Goal: Find specific page/section: Find specific page/section

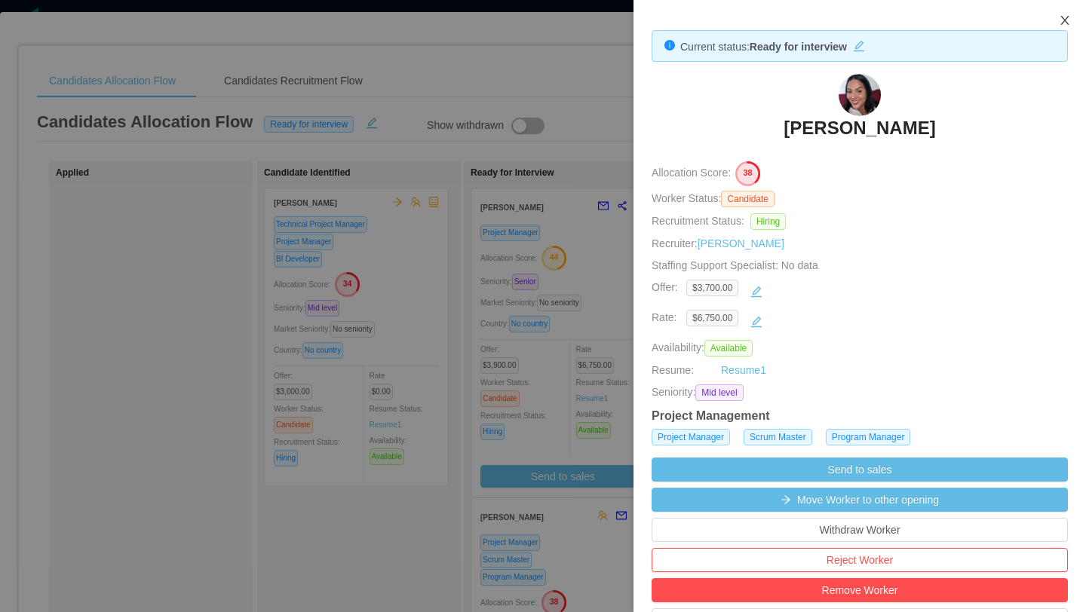
scroll to position [404, 0]
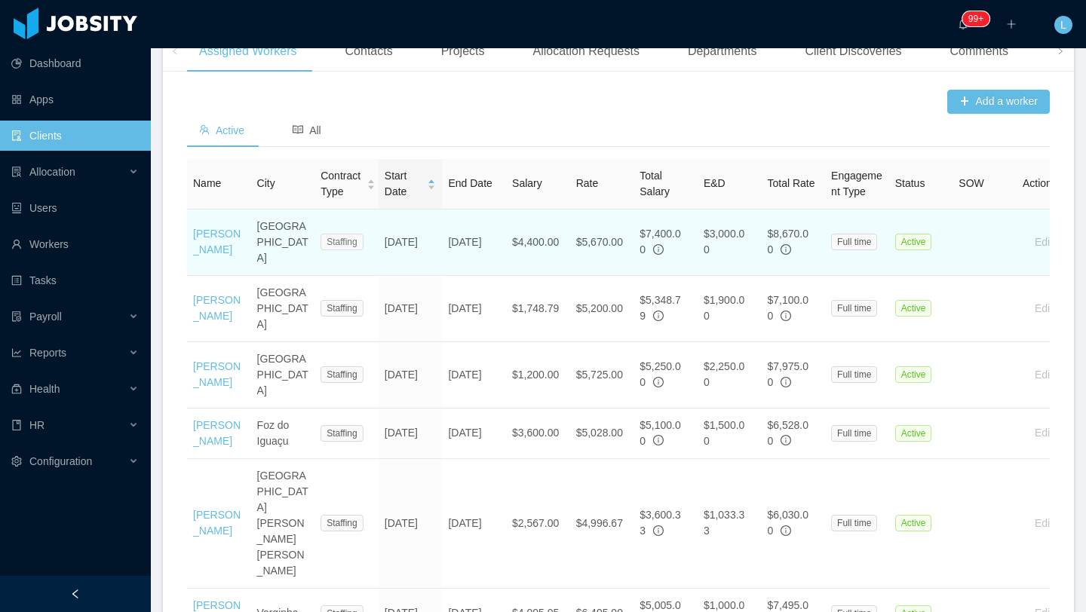
scroll to position [481, 0]
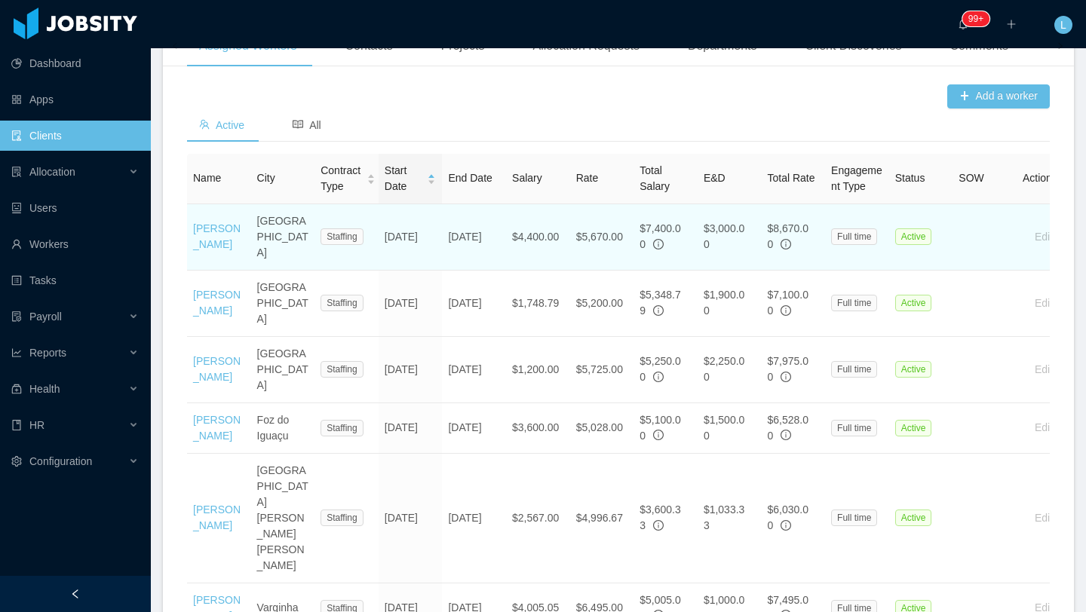
drag, startPoint x: 226, startPoint y: 286, endPoint x: 189, endPoint y: 272, distance: 40.1
click at [189, 271] on td "[PERSON_NAME]" at bounding box center [219, 237] width 64 height 66
copy link "[PERSON_NAME]"
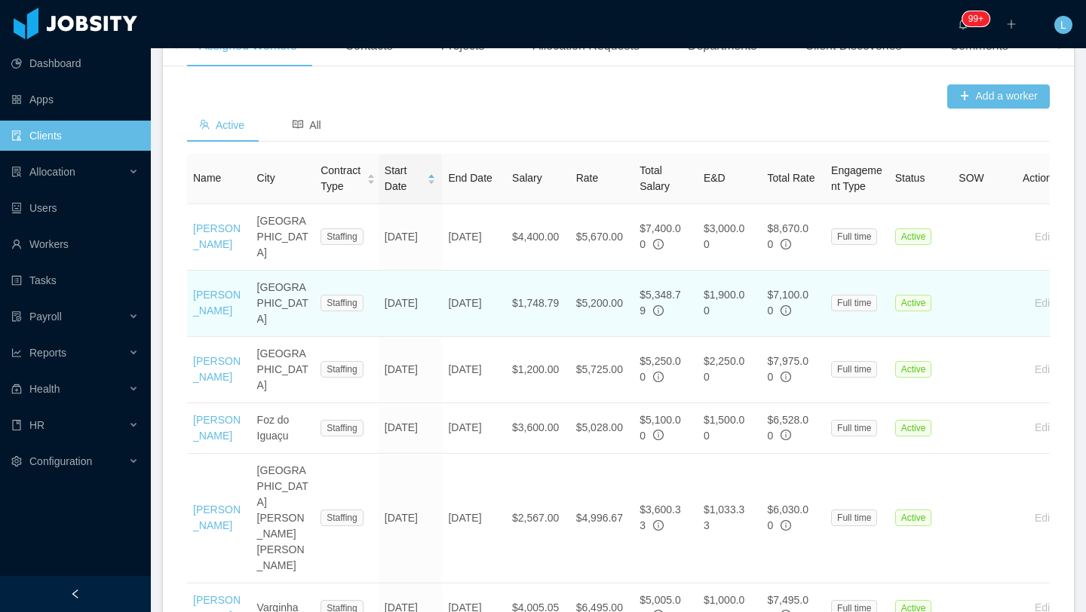
drag, startPoint x: 238, startPoint y: 333, endPoint x: 190, endPoint y: 322, distance: 49.6
click at [190, 322] on td "[PERSON_NAME]" at bounding box center [219, 304] width 64 height 66
copy link "[PERSON_NAME]"
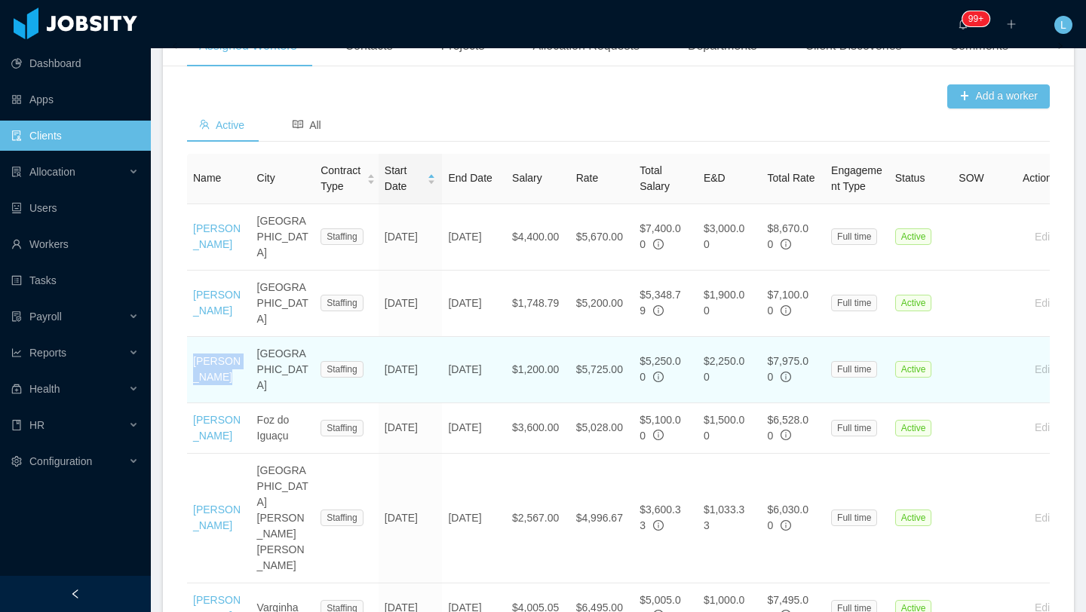
drag, startPoint x: 232, startPoint y: 385, endPoint x: 192, endPoint y: 375, distance: 41.3
click at [192, 375] on td "[PERSON_NAME]" at bounding box center [219, 370] width 64 height 66
copy link "[PERSON_NAME]"
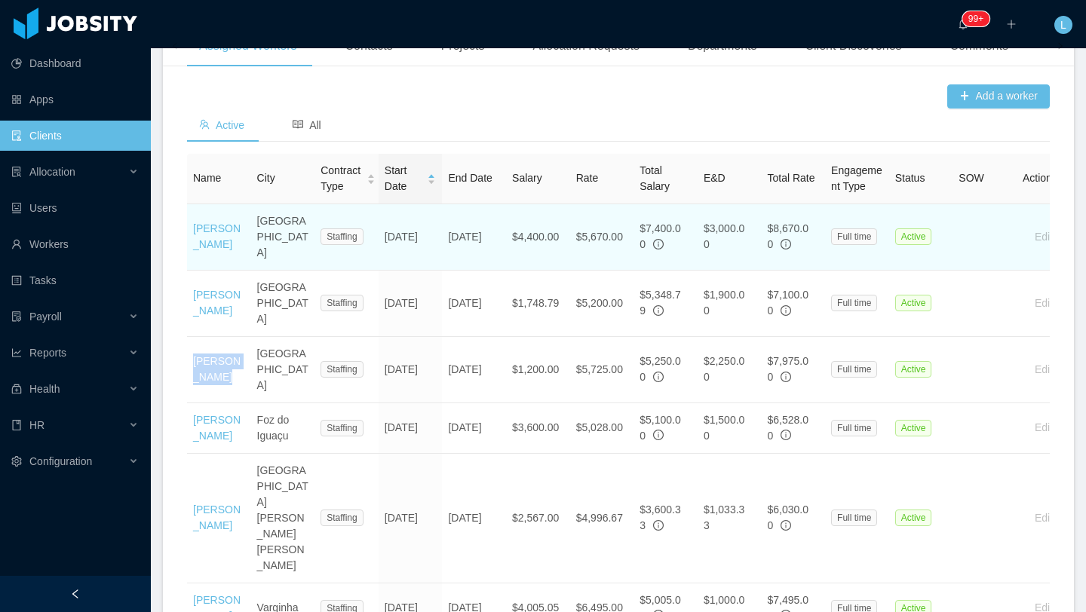
copy link "[PERSON_NAME]"
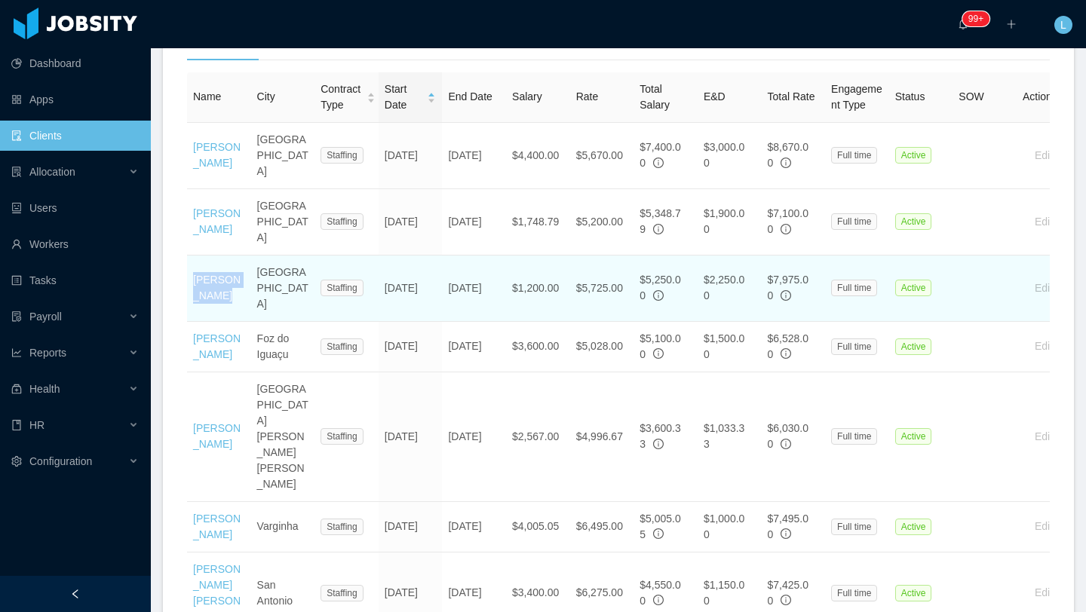
scroll to position [563, 0]
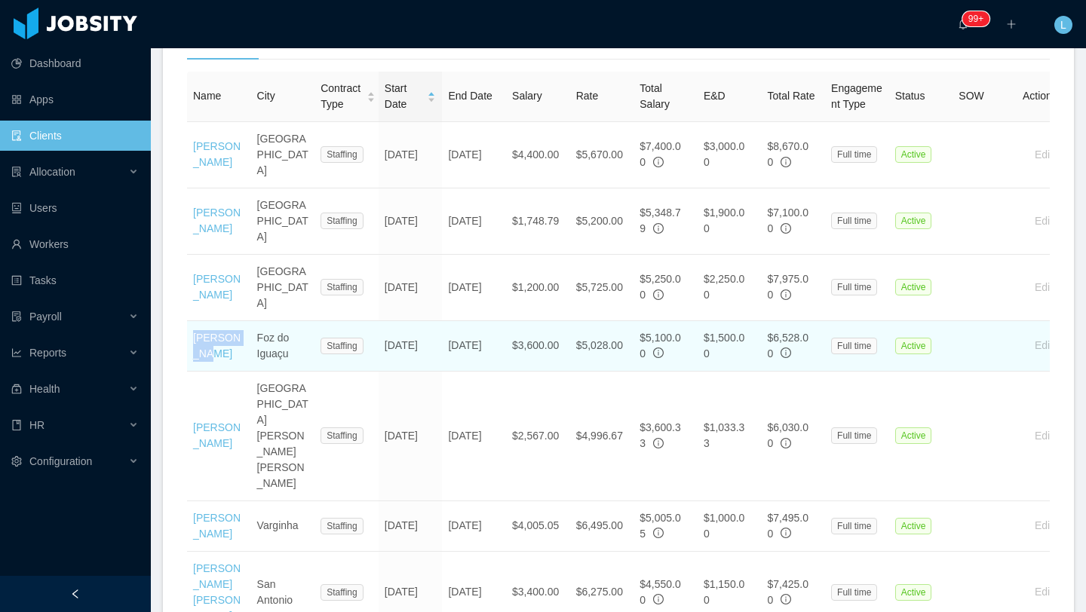
drag, startPoint x: 224, startPoint y: 353, endPoint x: 192, endPoint y: 340, distance: 34.9
click at [192, 340] on td "[PERSON_NAME]" at bounding box center [219, 346] width 64 height 51
copy link "[PERSON_NAME]"
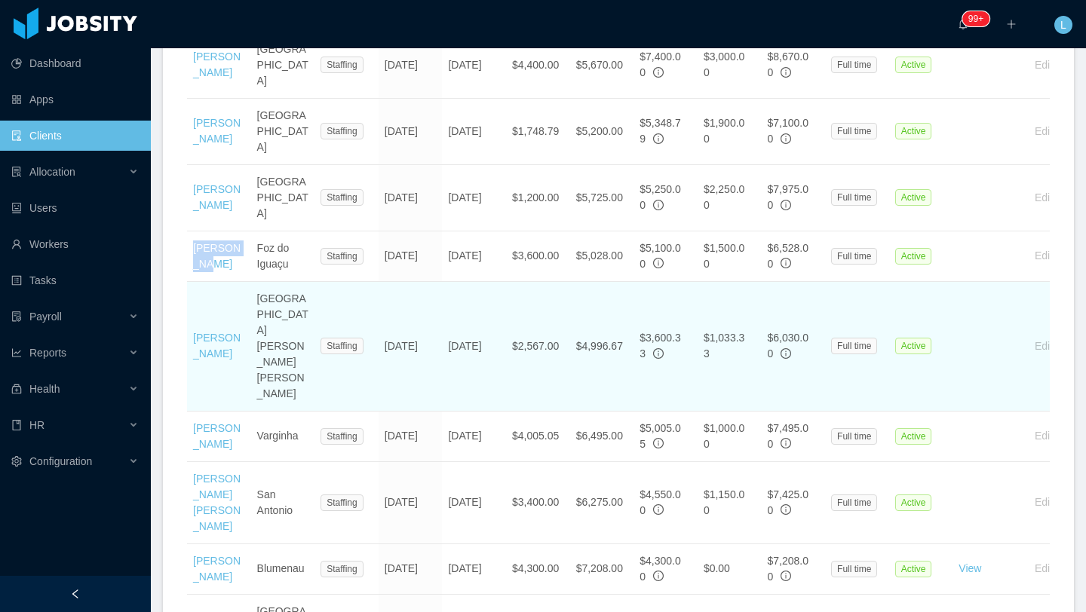
scroll to position [664, 0]
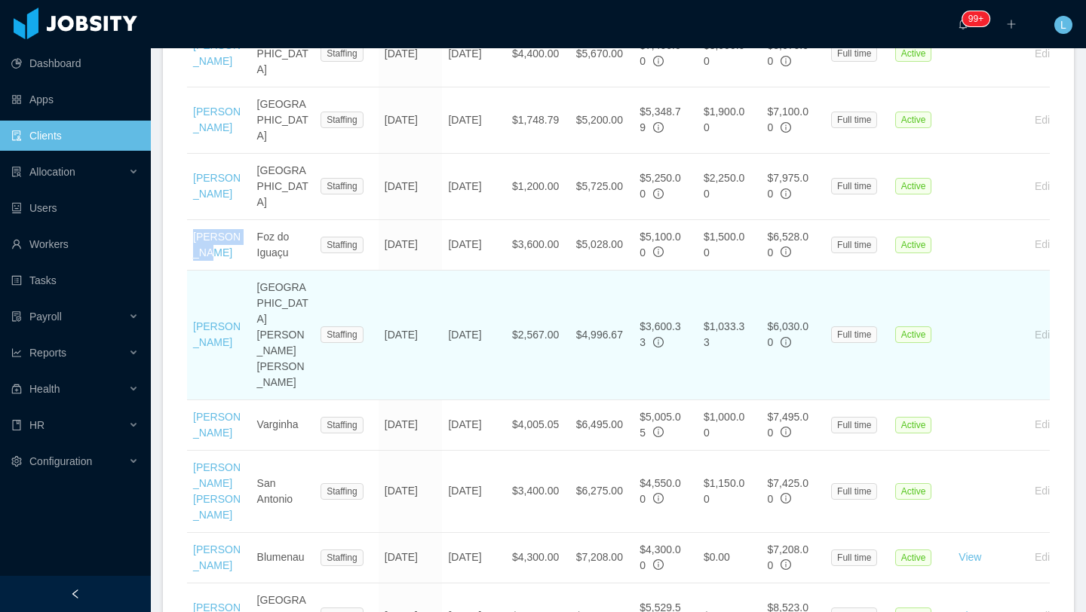
drag, startPoint x: 244, startPoint y: 317, endPoint x: 192, endPoint y: 294, distance: 56.4
click at [192, 294] on td "[PERSON_NAME]" at bounding box center [219, 336] width 64 height 130
copy link "[PERSON_NAME]"
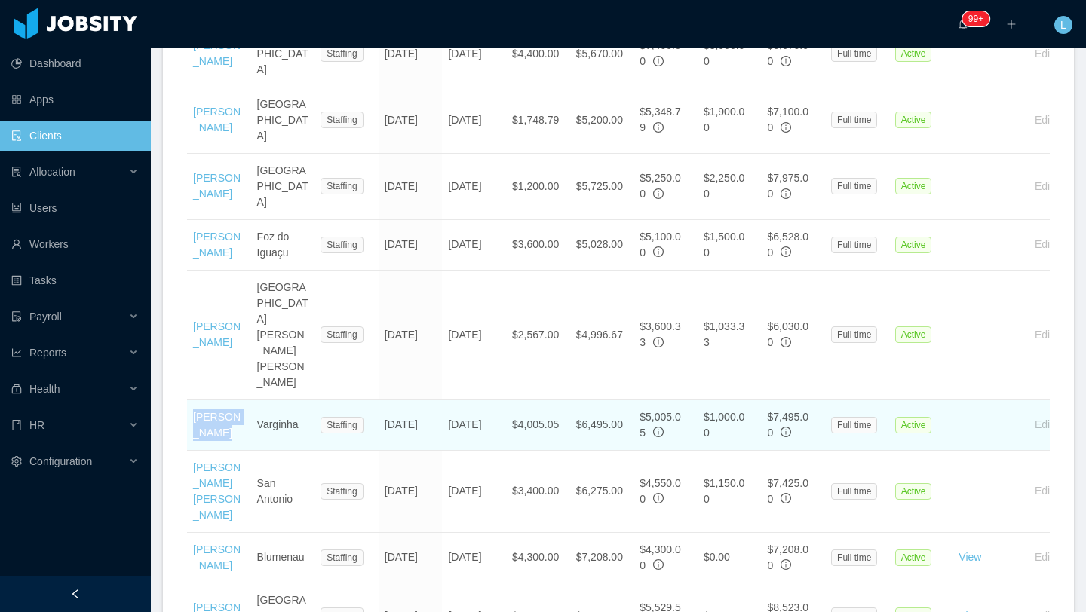
drag, startPoint x: 221, startPoint y: 368, endPoint x: 189, endPoint y: 355, distance: 34.2
click at [189, 400] on td "[PERSON_NAME]" at bounding box center [219, 425] width 64 height 51
copy link "[PERSON_NAME]"
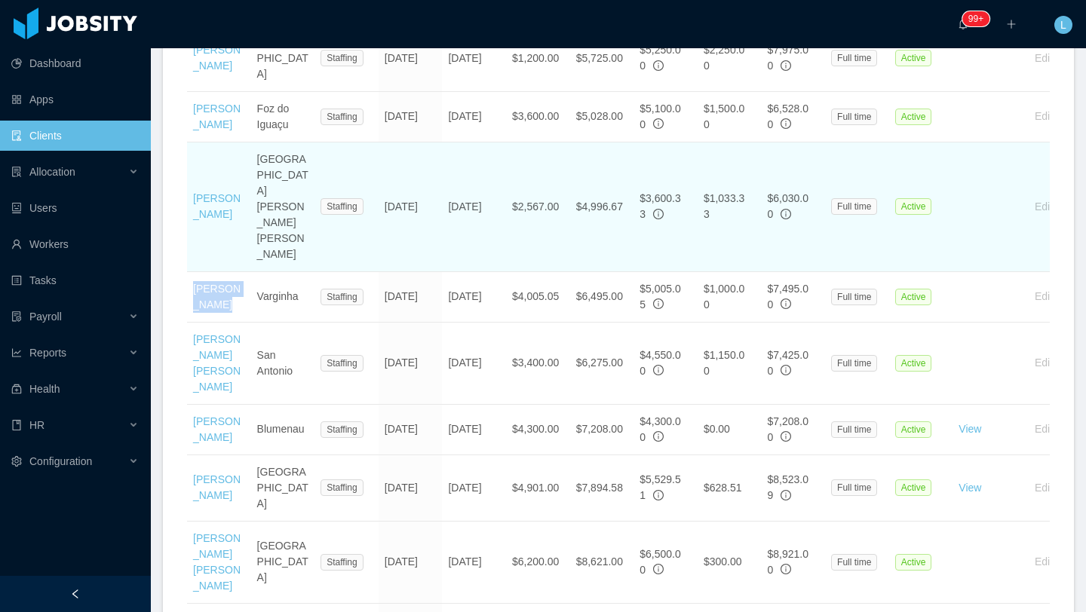
scroll to position [793, 0]
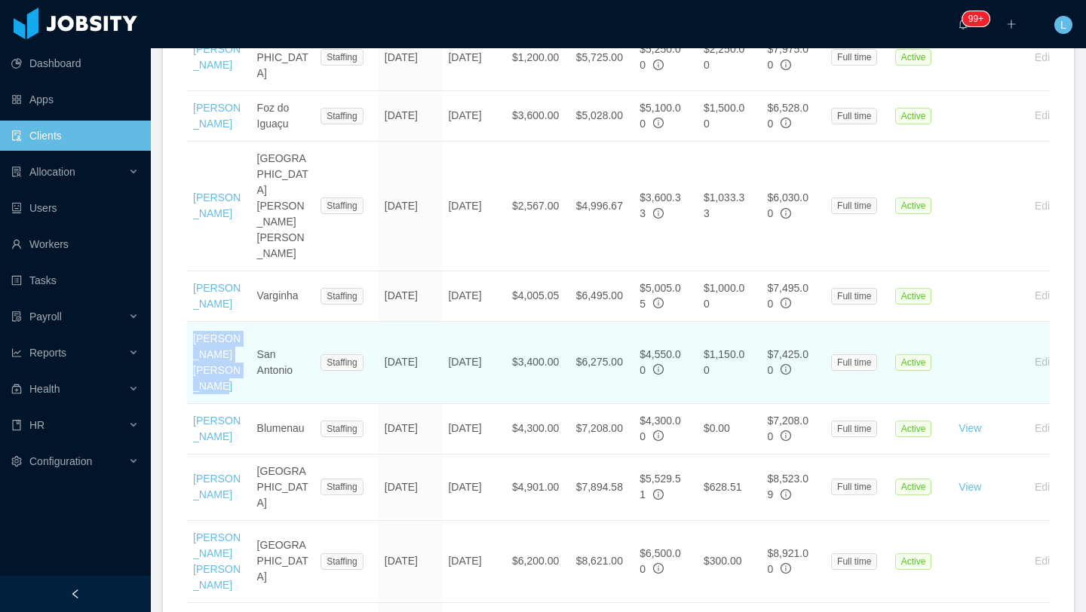
drag, startPoint x: 225, startPoint y: 326, endPoint x: 192, endPoint y: 280, distance: 57.2
click at [192, 322] on td "[PERSON_NAME] [PERSON_NAME]" at bounding box center [219, 363] width 64 height 82
copy link "[PERSON_NAME] [PERSON_NAME]"
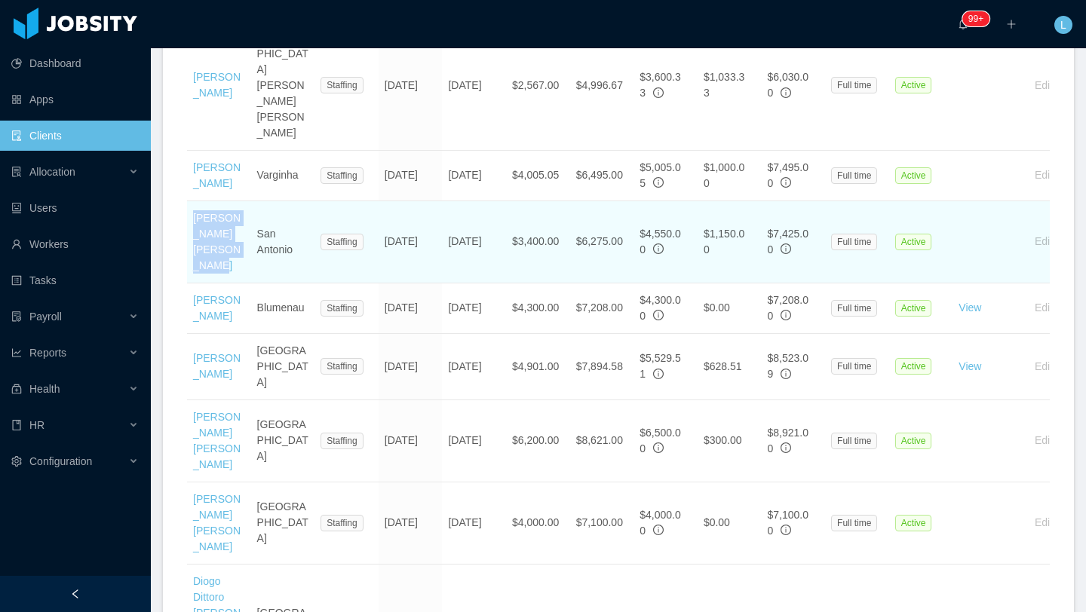
scroll to position [925, 0]
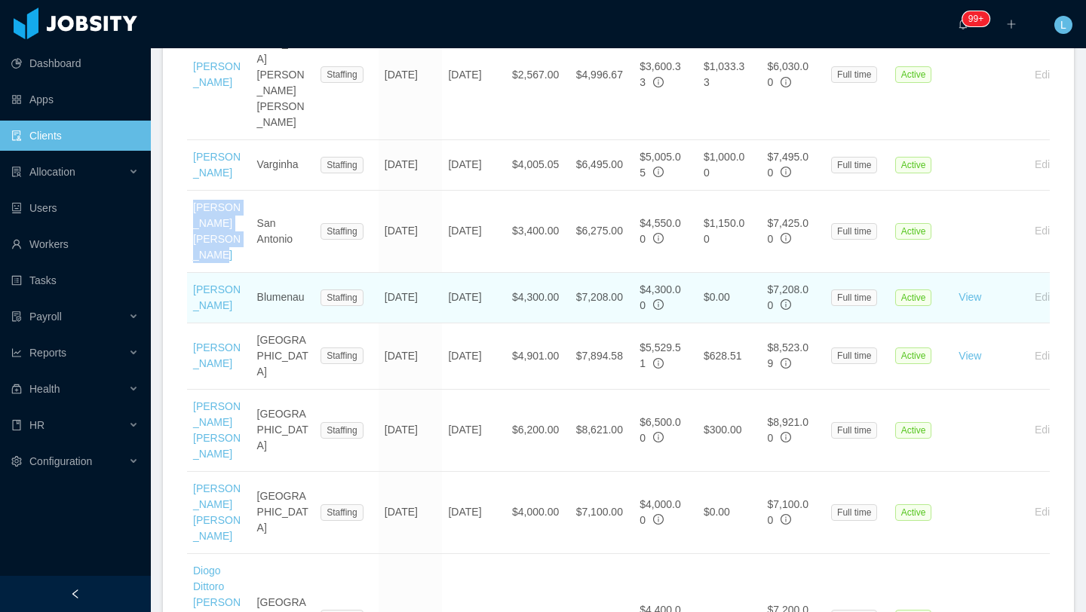
drag, startPoint x: 209, startPoint y: 262, endPoint x: 186, endPoint y: 232, distance: 37.1
click at [187, 273] on td "[PERSON_NAME]" at bounding box center [219, 298] width 64 height 51
click at [211, 273] on td "[PERSON_NAME]" at bounding box center [219, 298] width 64 height 51
drag, startPoint x: 211, startPoint y: 256, endPoint x: 192, endPoint y: 228, distance: 33.7
click at [192, 273] on td "[PERSON_NAME]" at bounding box center [219, 298] width 64 height 51
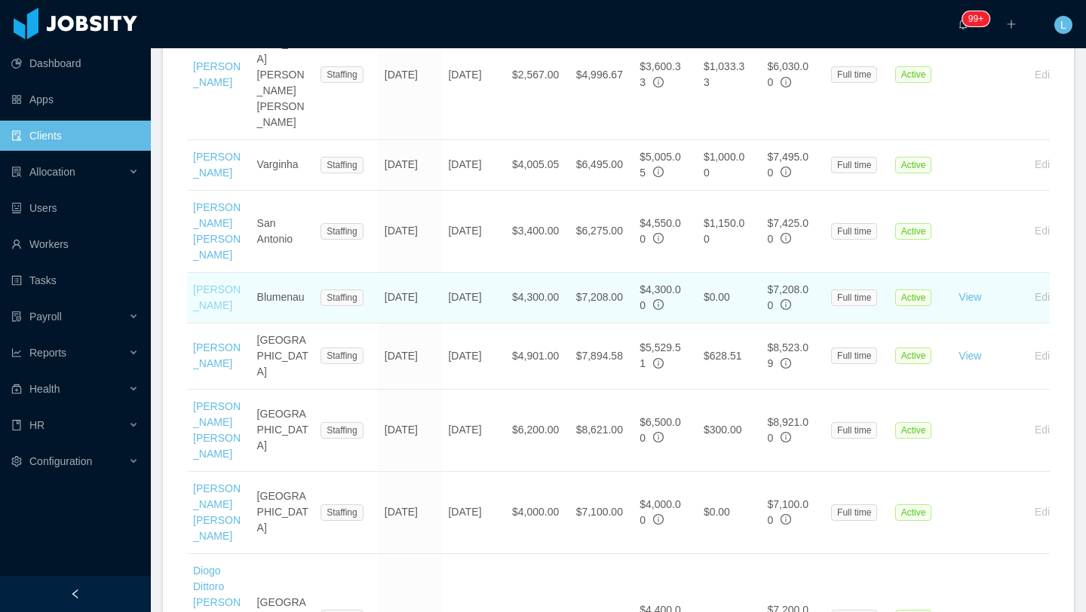
copy link "[PERSON_NAME]"
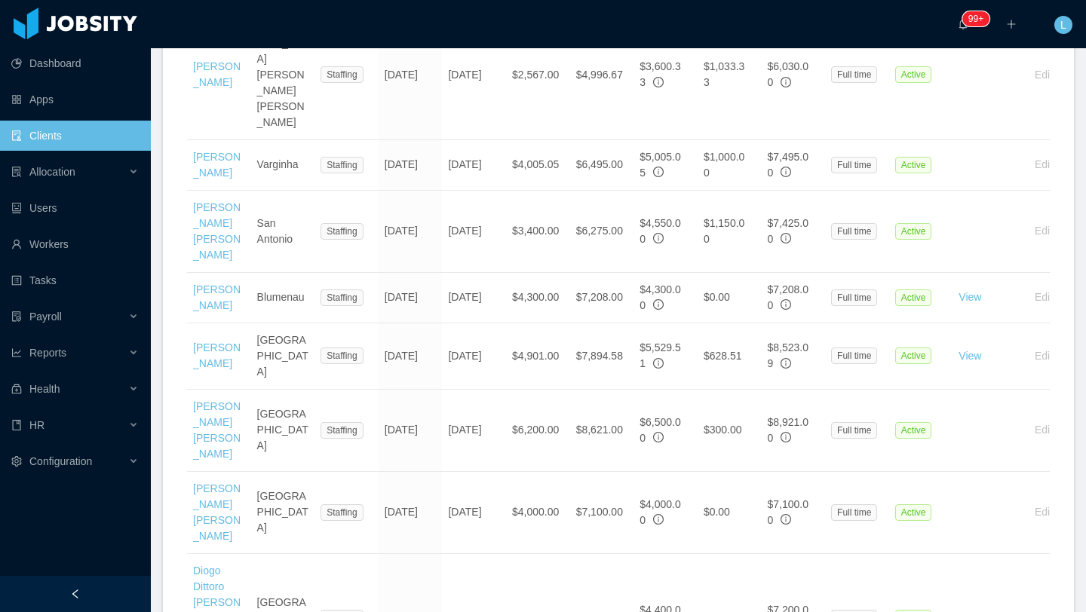
drag, startPoint x: 233, startPoint y: 305, endPoint x: 186, endPoint y: 295, distance: 47.9
click at [186, 295] on div "Add a worker Active All Name City Contract Type Start Date End Date Salary Rate…" at bounding box center [618, 475] width 911 height 1681
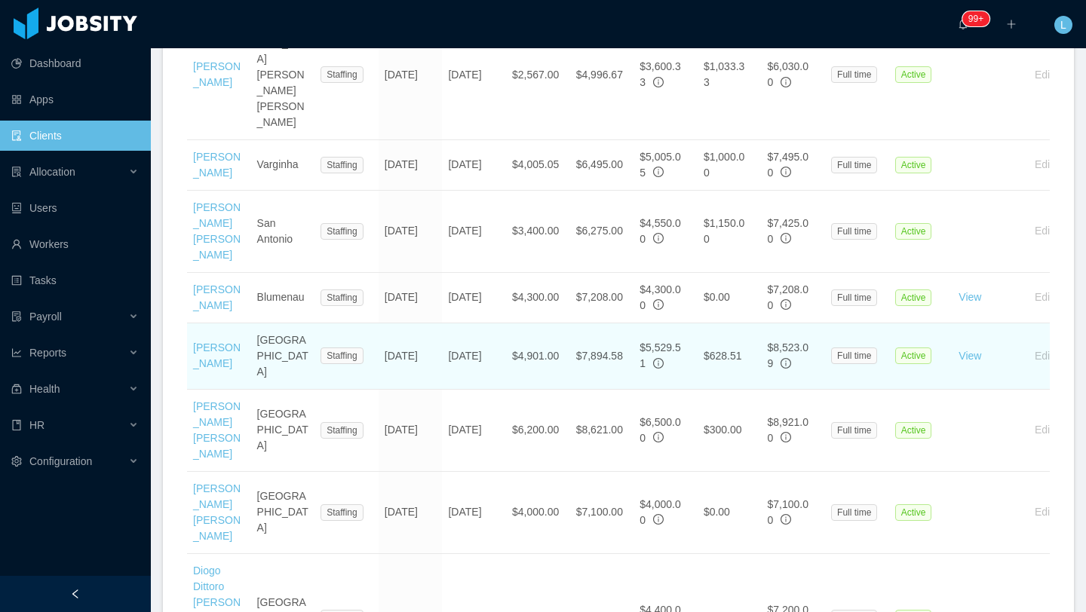
click at [234, 324] on td "[PERSON_NAME]" at bounding box center [219, 357] width 64 height 66
drag, startPoint x: 234, startPoint y: 308, endPoint x: 195, endPoint y: 296, distance: 41.3
click at [195, 324] on td "[PERSON_NAME]" at bounding box center [219, 357] width 64 height 66
copy link "[PERSON_NAME]"
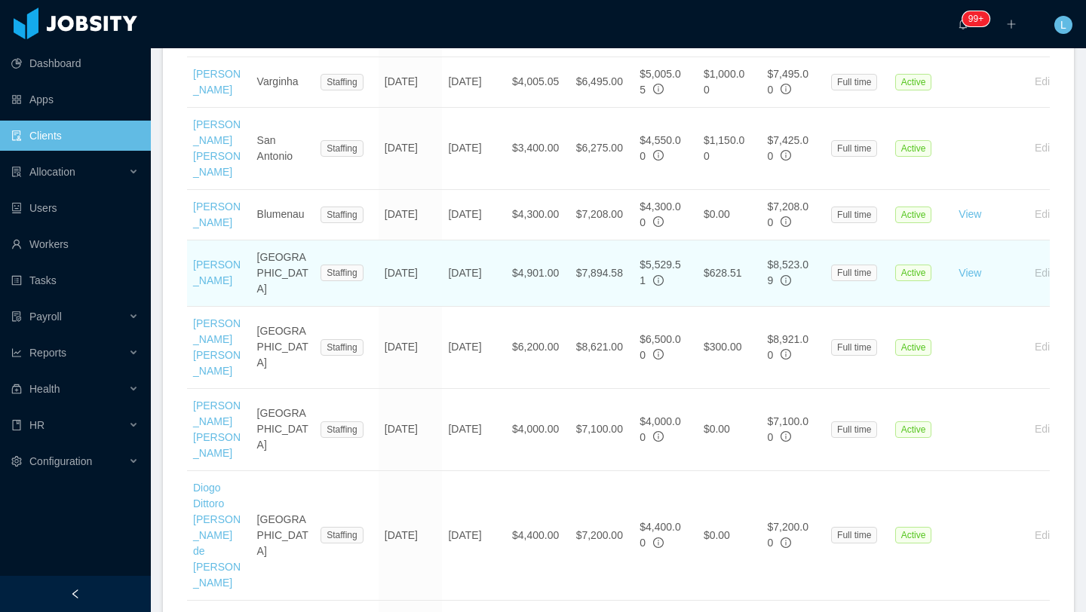
scroll to position [1012, 0]
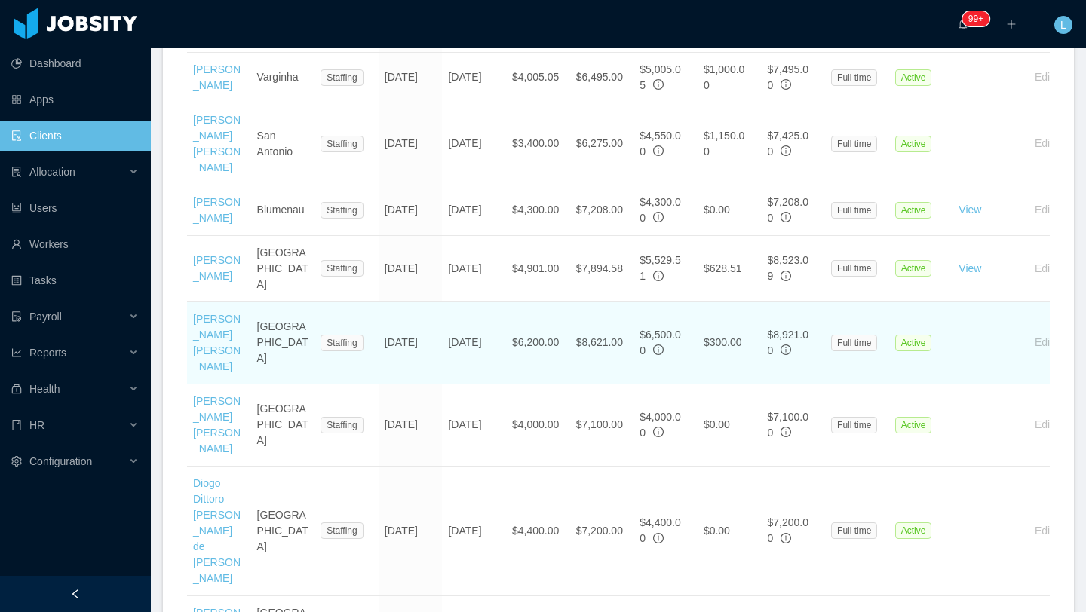
drag, startPoint x: 219, startPoint y: 305, endPoint x: 190, endPoint y: 260, distance: 52.9
click at [190, 302] on td "[PERSON_NAME] [PERSON_NAME]" at bounding box center [219, 343] width 64 height 82
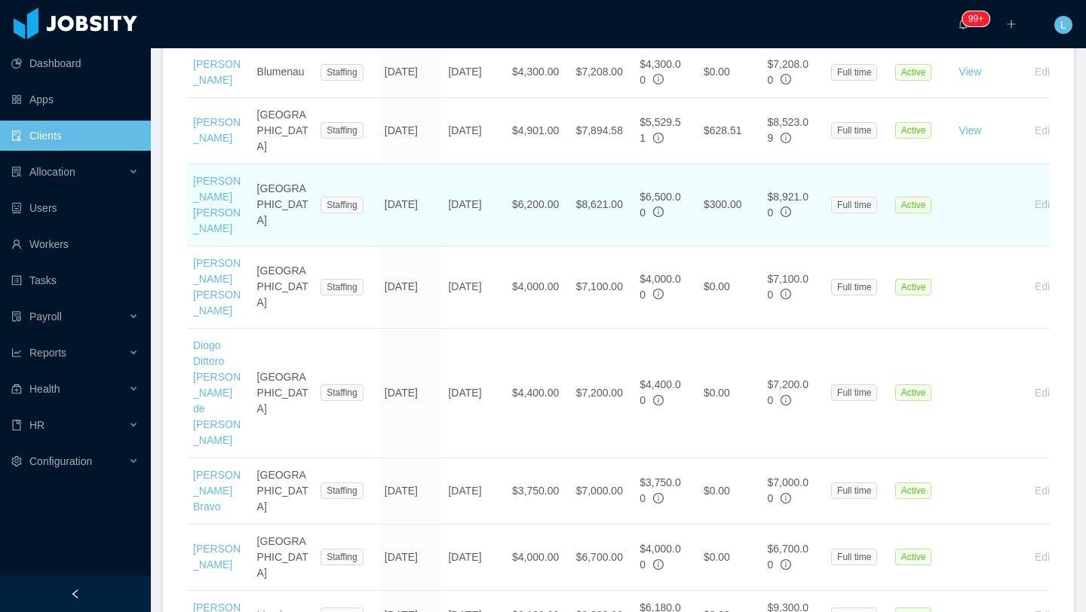
scroll to position [1159, 0]
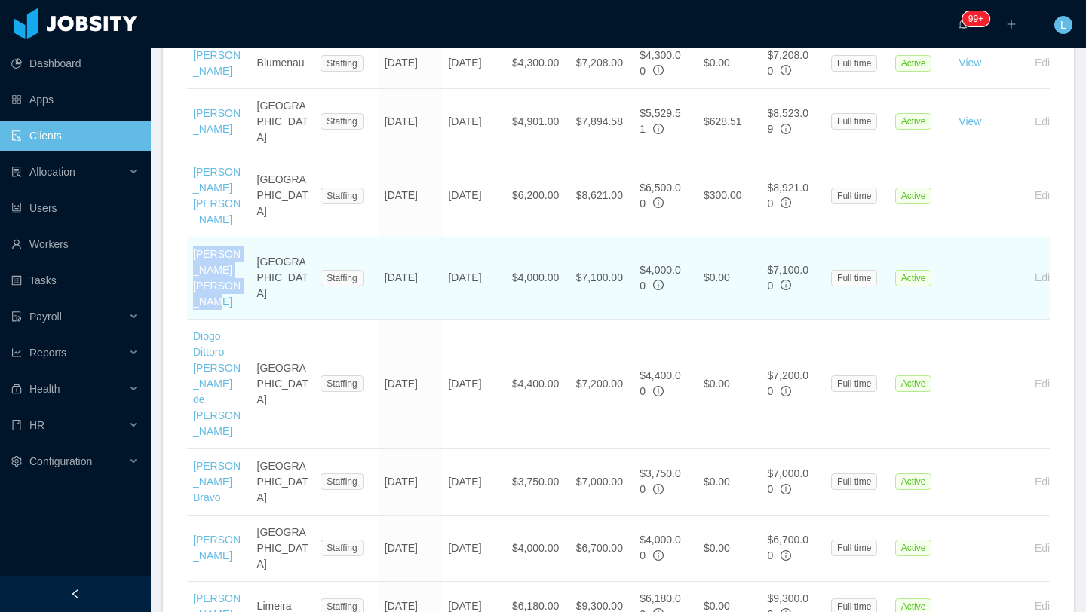
drag, startPoint x: 242, startPoint y: 223, endPoint x: 192, endPoint y: 197, distance: 56.3
click at [192, 238] on td "[PERSON_NAME] [PERSON_NAME]" at bounding box center [219, 279] width 64 height 82
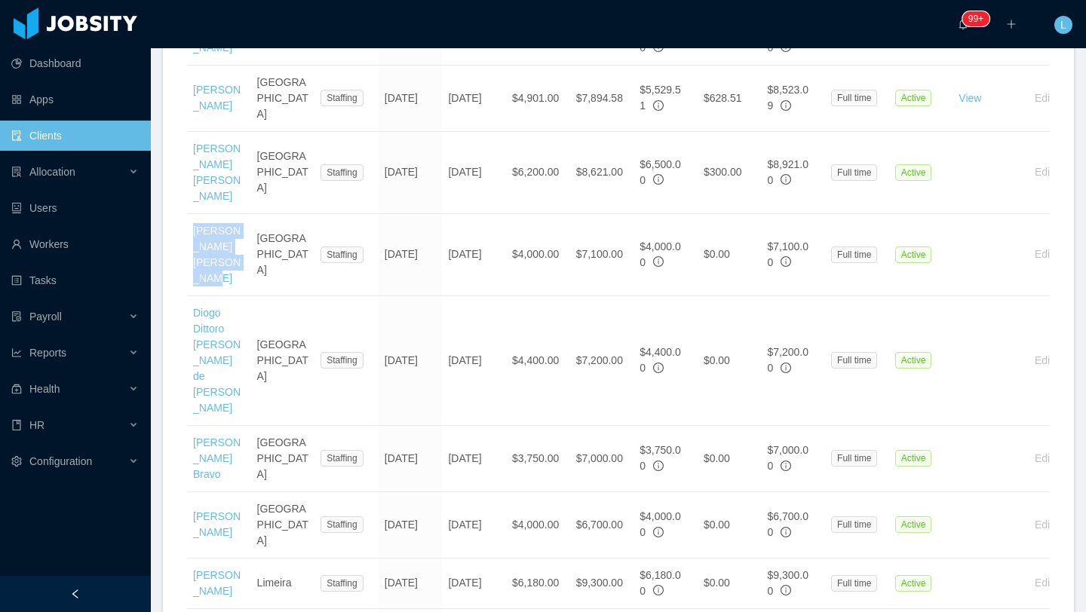
scroll to position [1191, 0]
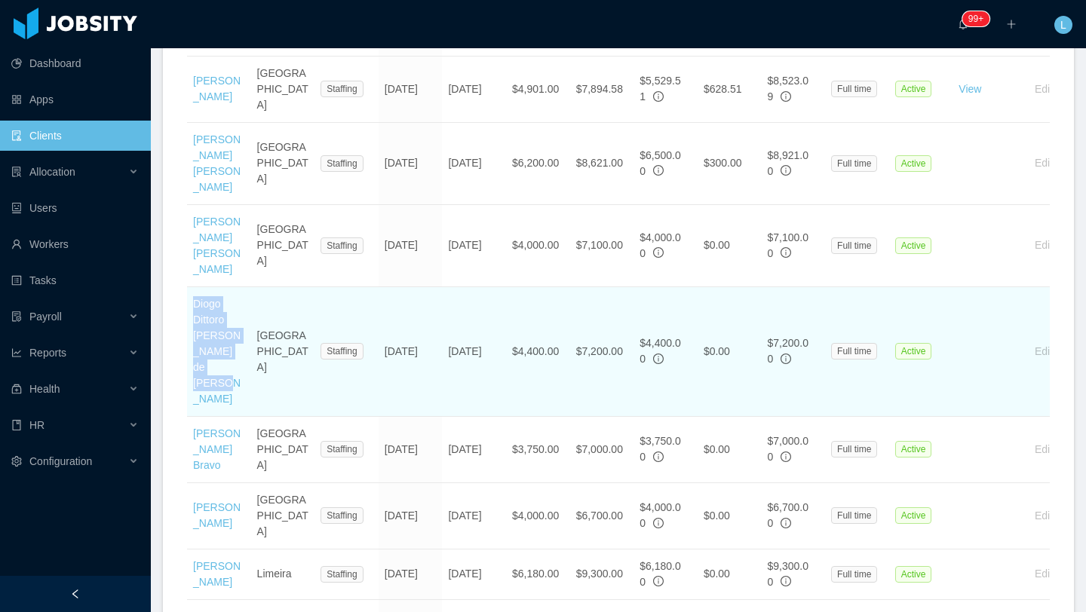
drag, startPoint x: 227, startPoint y: 289, endPoint x: 192, endPoint y: 229, distance: 68.9
click at [192, 287] on td "Diogo Dittoro [PERSON_NAME] de [PERSON_NAME]" at bounding box center [219, 352] width 64 height 130
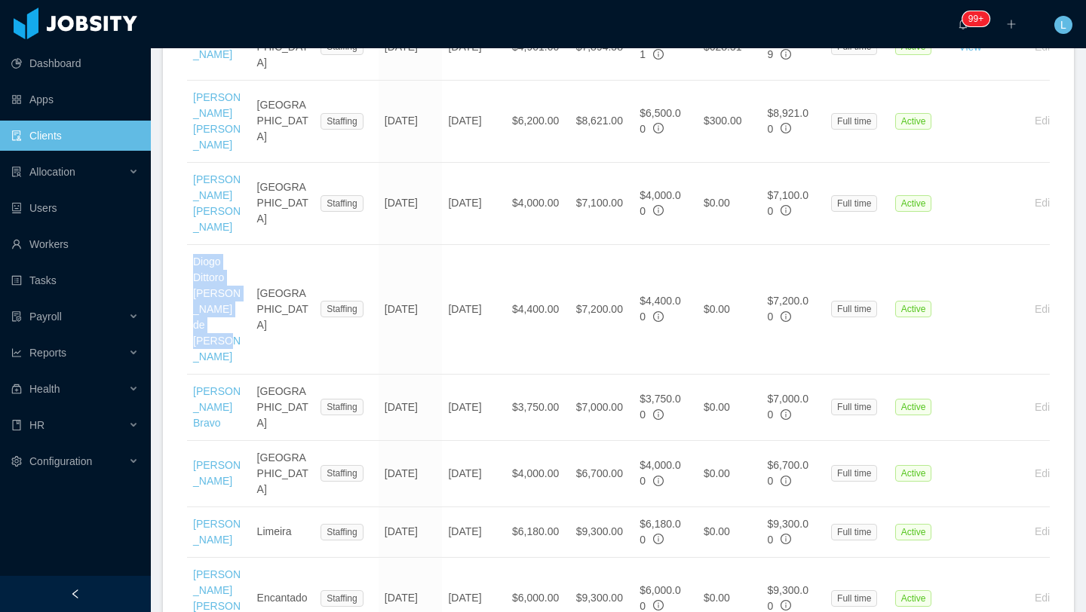
scroll to position [1235, 0]
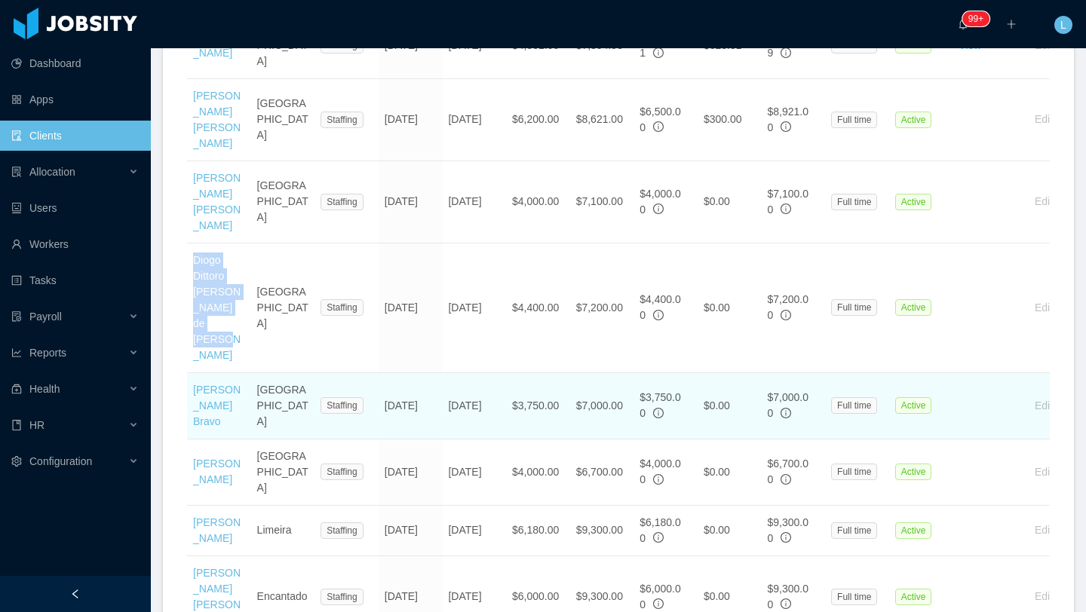
drag, startPoint x: 231, startPoint y: 327, endPoint x: 188, endPoint y: 281, distance: 62.4
click at [188, 373] on td "[PERSON_NAME] Bravo" at bounding box center [219, 406] width 64 height 66
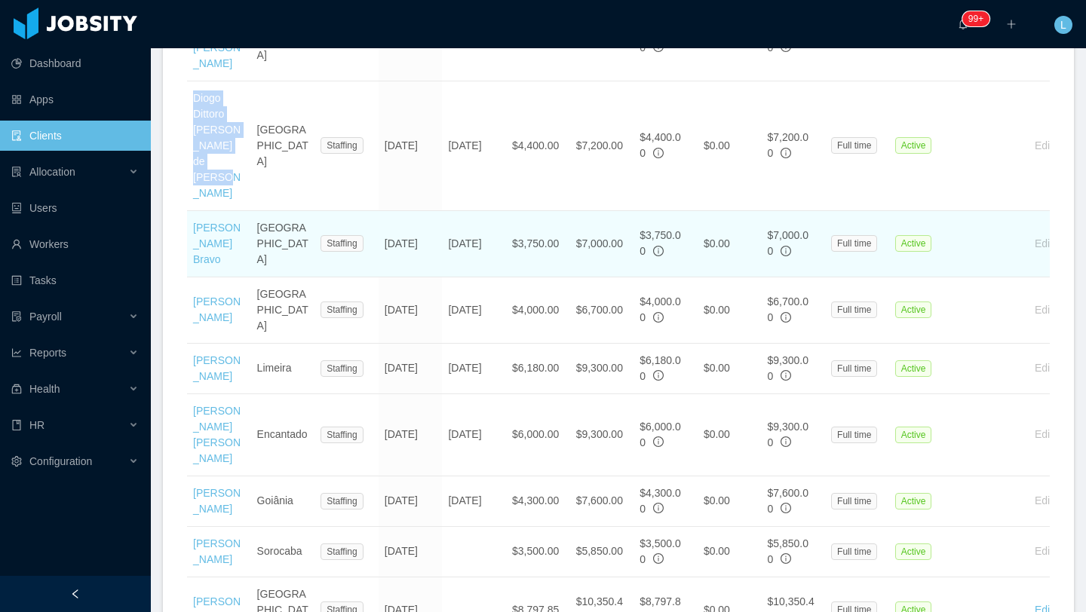
scroll to position [1403, 0]
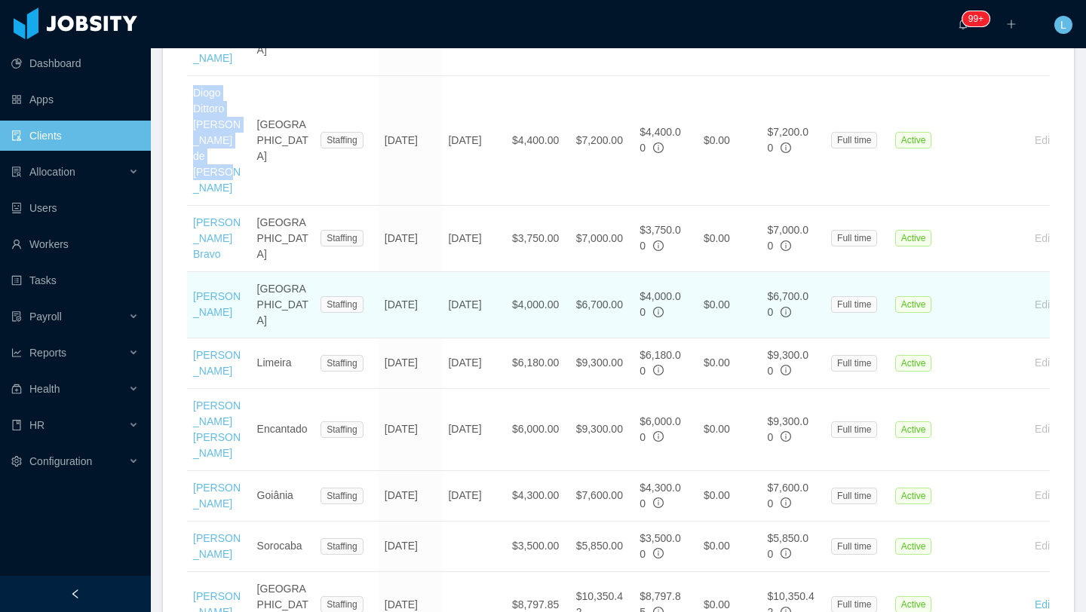
drag, startPoint x: 246, startPoint y: 213, endPoint x: 192, endPoint y: 201, distance: 55.6
click at [192, 272] on td "[PERSON_NAME]" at bounding box center [219, 305] width 64 height 66
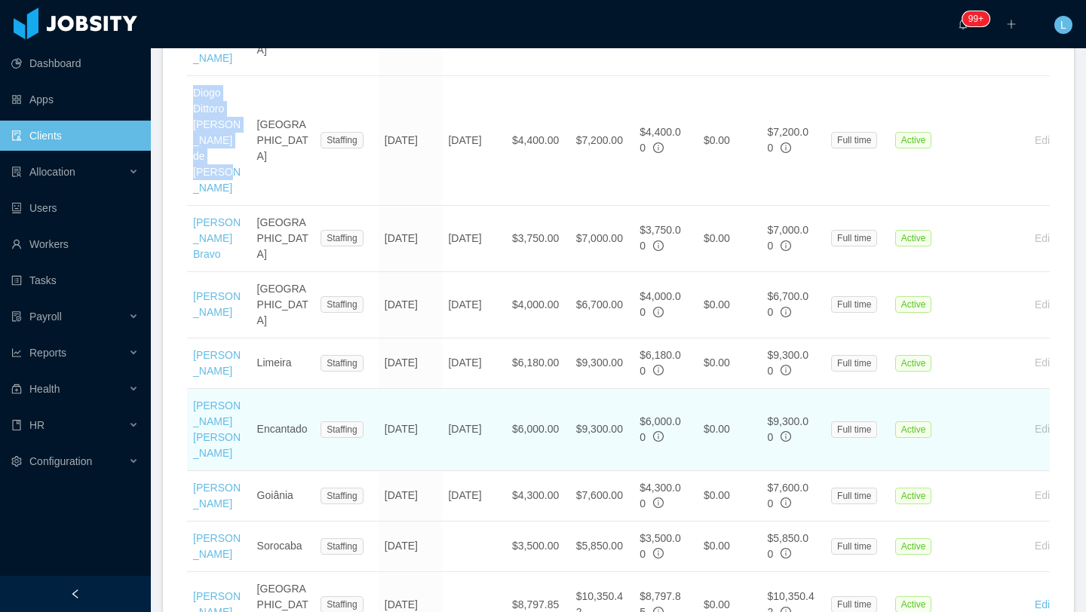
scroll to position [1479, 0]
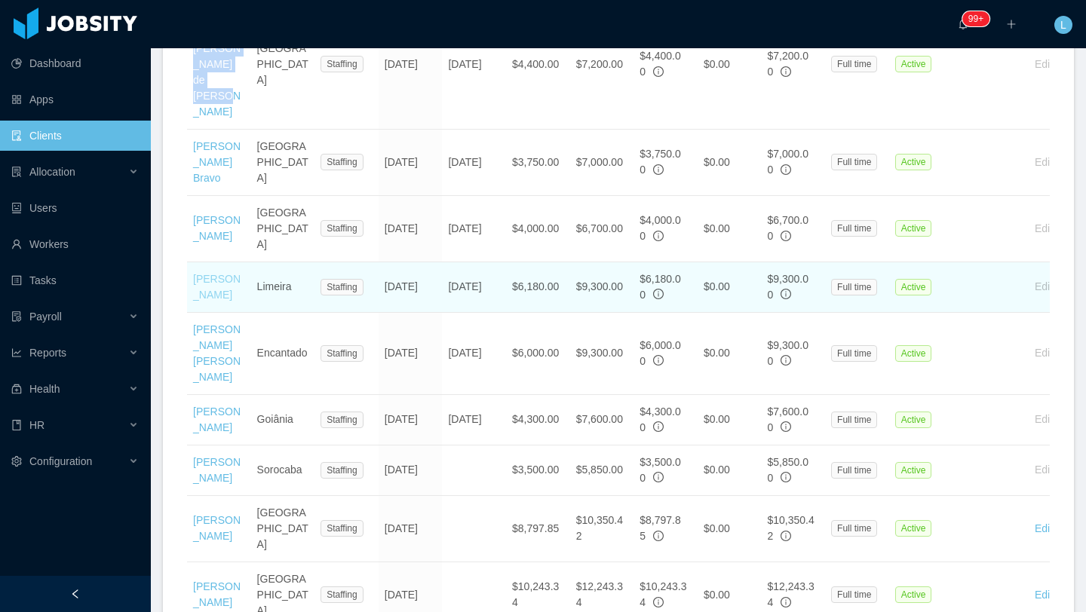
drag, startPoint x: 236, startPoint y: 186, endPoint x: 193, endPoint y: 171, distance: 45.3
click at [193, 262] on td "[PERSON_NAME]" at bounding box center [219, 287] width 64 height 51
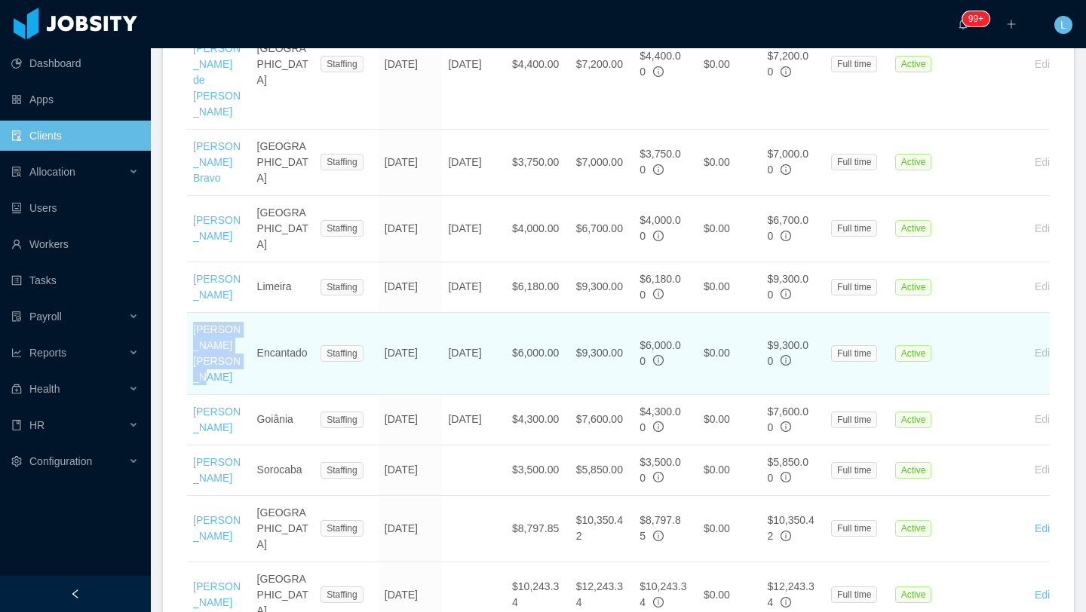
drag, startPoint x: 231, startPoint y: 249, endPoint x: 187, endPoint y: 222, distance: 51.1
click at [187, 313] on td "[PERSON_NAME] [PERSON_NAME]" at bounding box center [219, 354] width 64 height 82
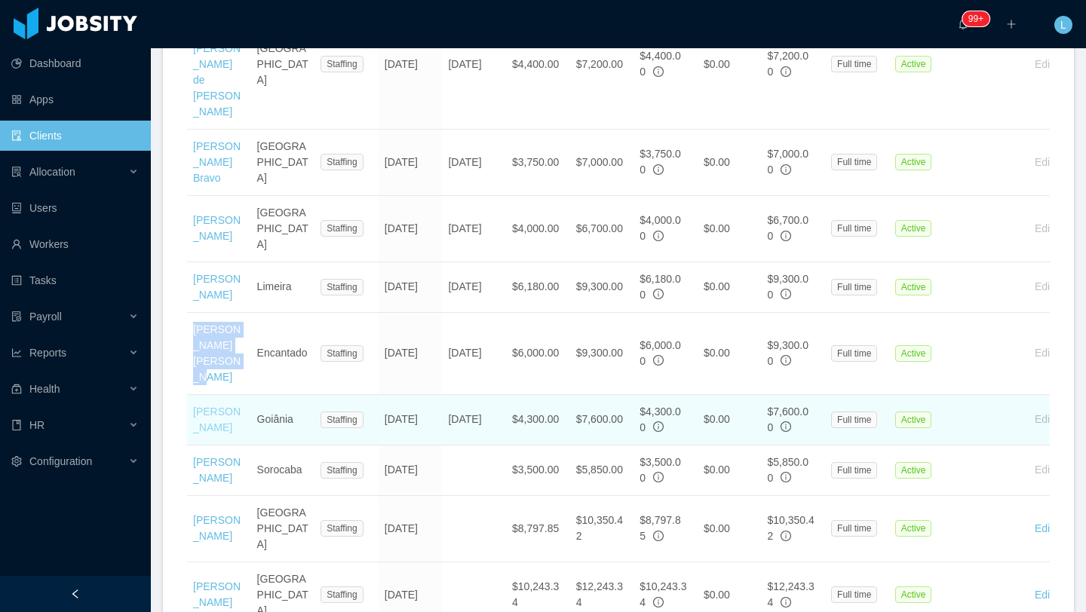
click at [224, 406] on link "[PERSON_NAME]" at bounding box center [217, 420] width 48 height 28
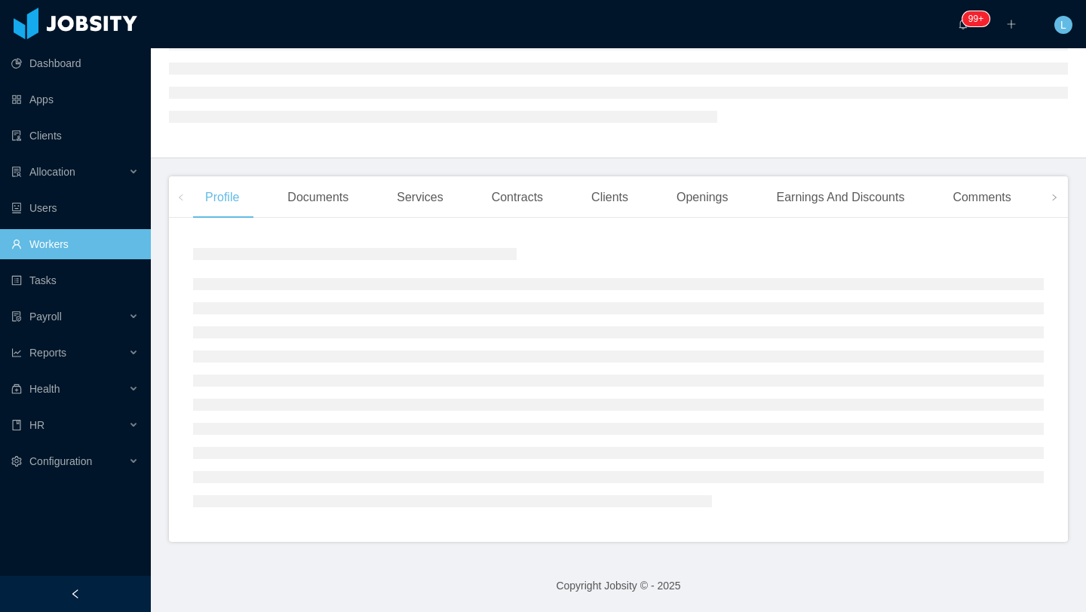
scroll to position [118, 0]
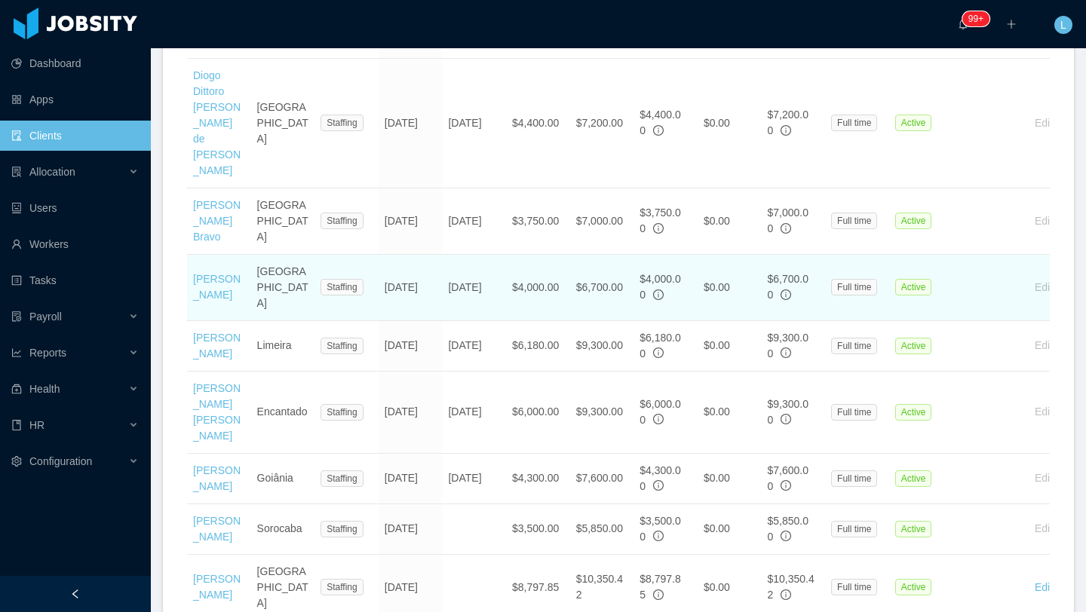
scroll to position [1422, 0]
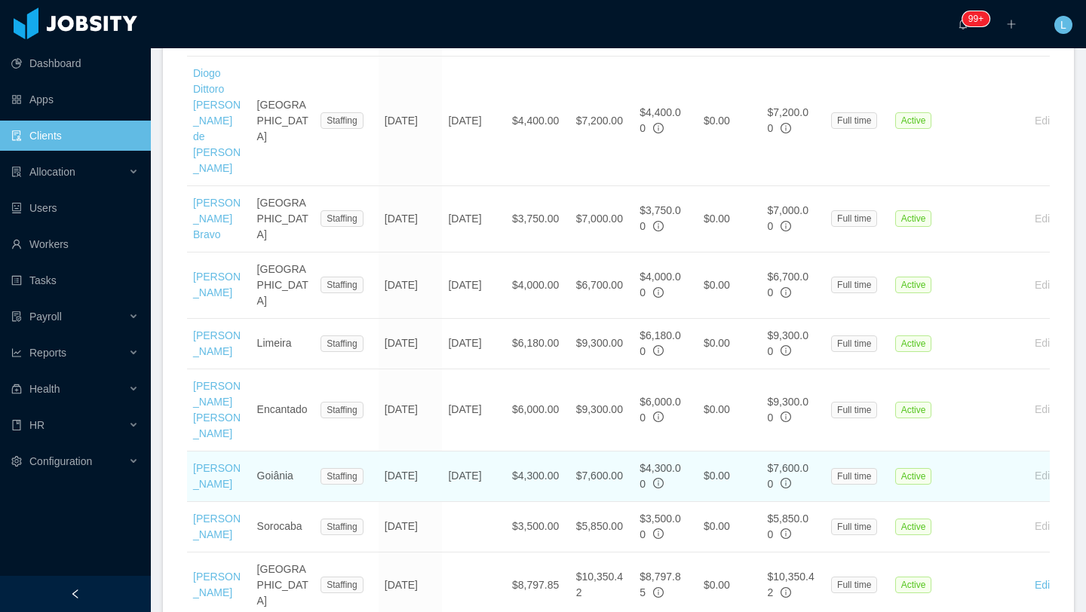
drag, startPoint x: 234, startPoint y: 358, endPoint x: 190, endPoint y: 342, distance: 46.5
click at [190, 452] on td "[PERSON_NAME]" at bounding box center [219, 477] width 64 height 51
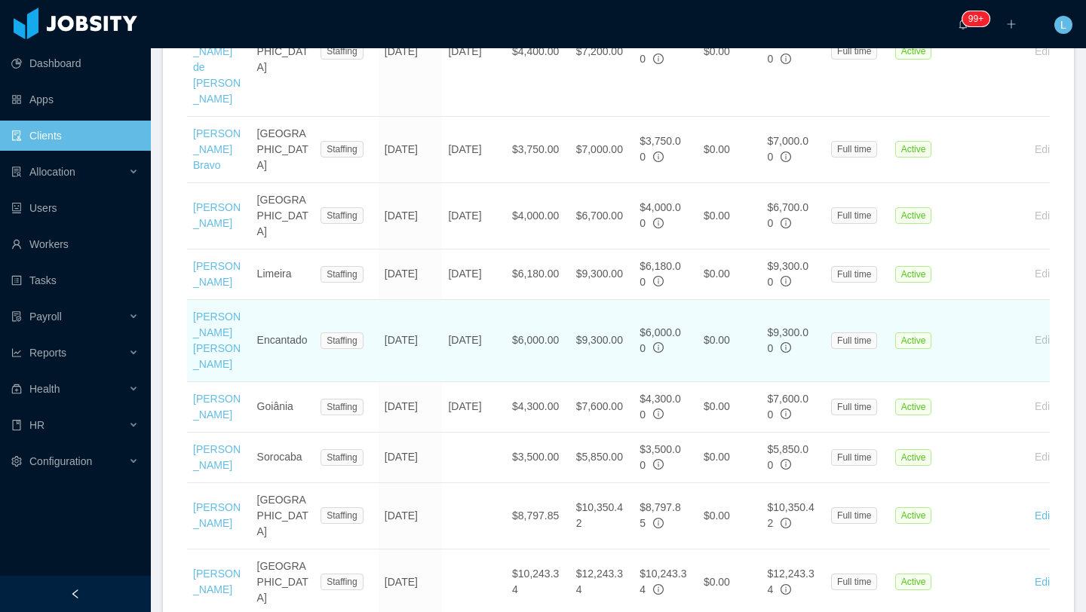
scroll to position [1493, 0]
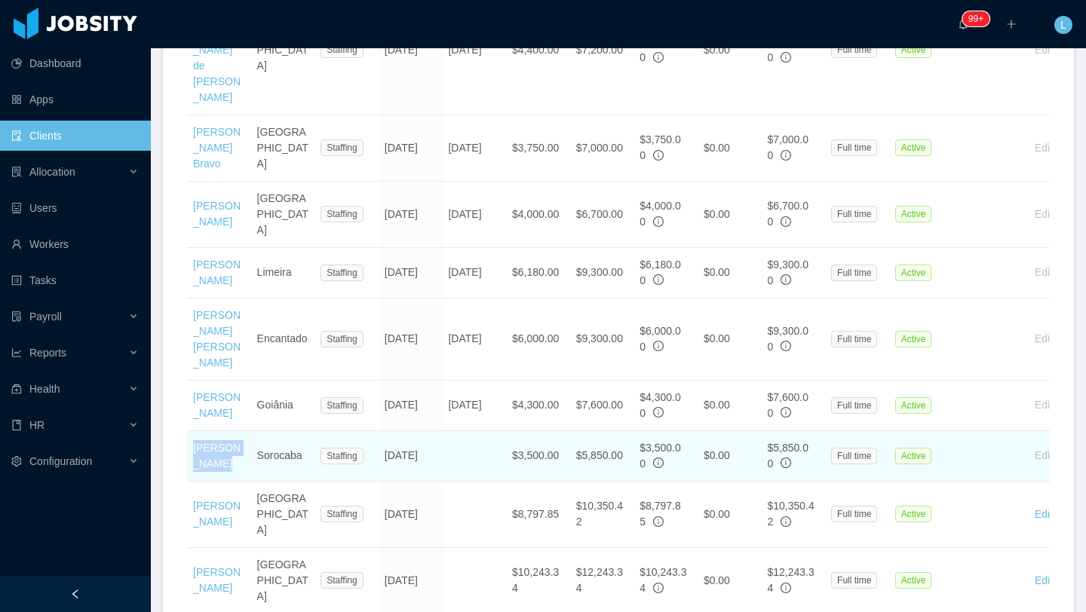
drag, startPoint x: 234, startPoint y: 339, endPoint x: 191, endPoint y: 327, distance: 44.6
click at [191, 431] on td "[PERSON_NAME]" at bounding box center [219, 456] width 64 height 51
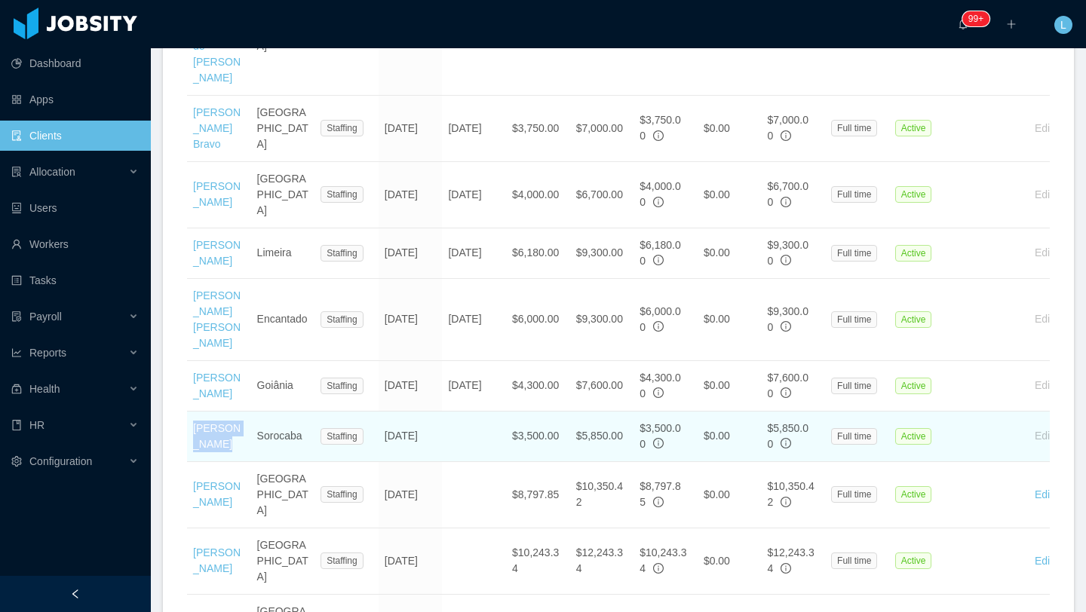
scroll to position [1517, 0]
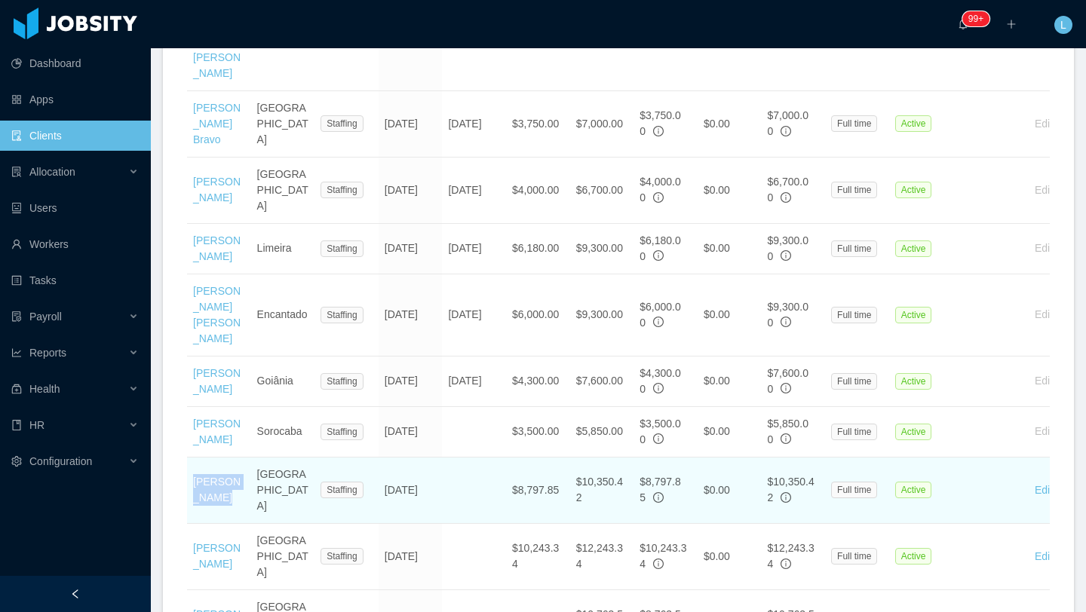
drag, startPoint x: 243, startPoint y: 363, endPoint x: 188, endPoint y: 346, distance: 57.7
click at [188, 458] on td "[PERSON_NAME]" at bounding box center [219, 491] width 64 height 66
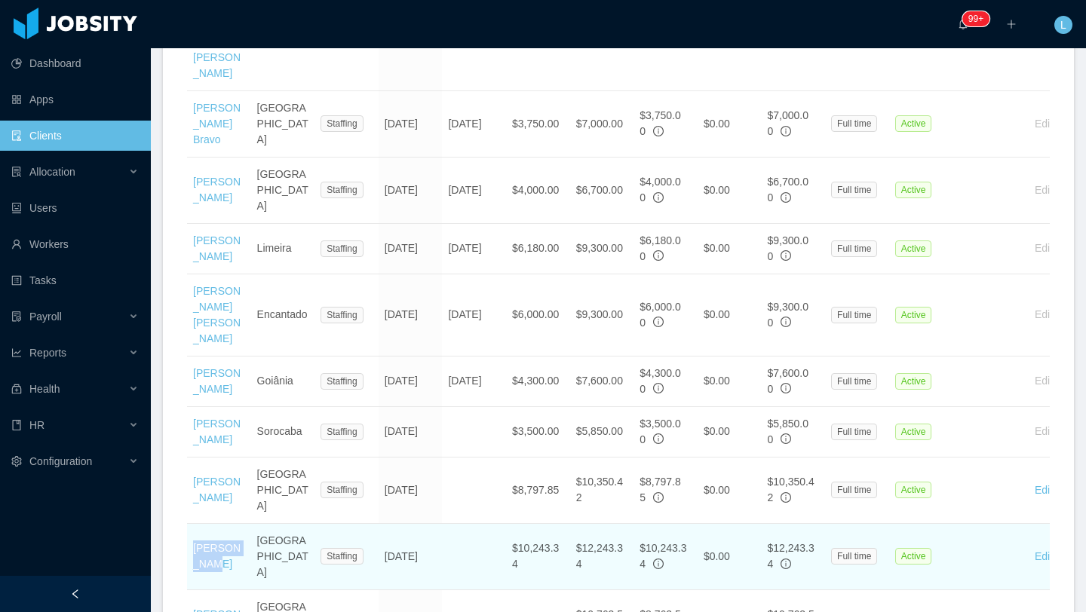
drag, startPoint x: 222, startPoint y: 419, endPoint x: 191, endPoint y: 403, distance: 34.7
click at [191, 524] on td "[PERSON_NAME]" at bounding box center [219, 557] width 64 height 66
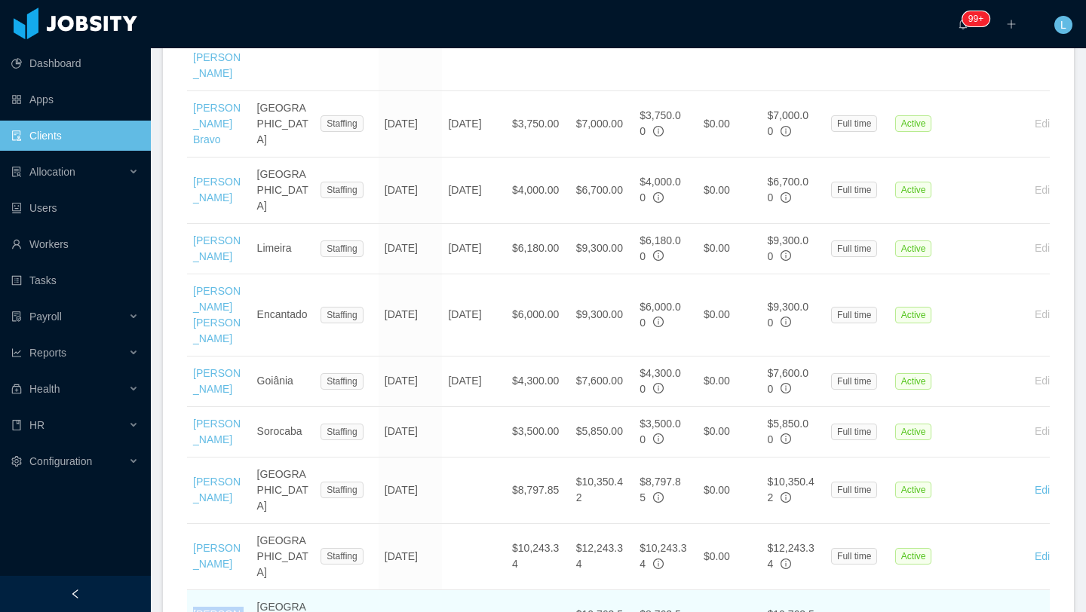
drag, startPoint x: 233, startPoint y: 465, endPoint x: 188, endPoint y: 451, distance: 47.5
click at [188, 590] on td "[PERSON_NAME]" at bounding box center [219, 623] width 64 height 66
